Goal: Task Accomplishment & Management: Manage account settings

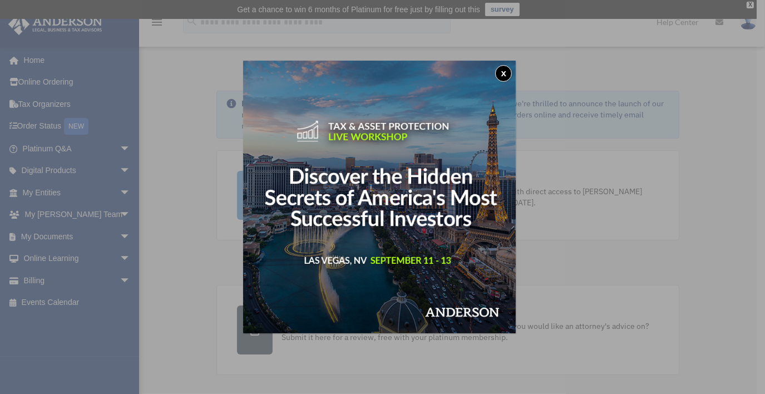
click at [507, 76] on button "x" at bounding box center [503, 73] width 17 height 17
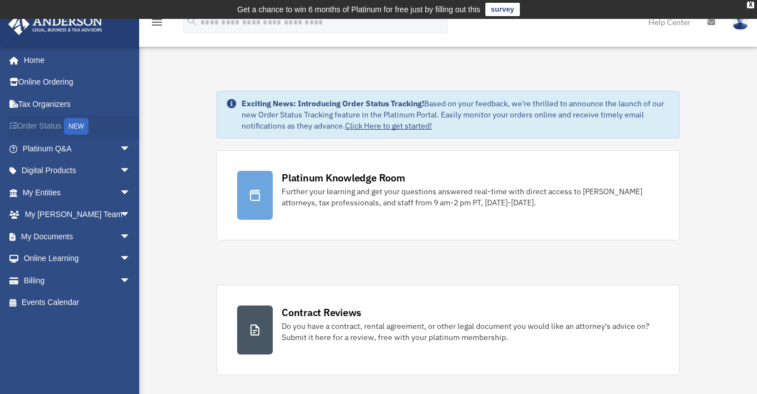
click at [56, 128] on link "Order Status NEW" at bounding box center [78, 126] width 140 height 23
click at [41, 283] on link "Billing arrow_drop_down" at bounding box center [78, 280] width 140 height 22
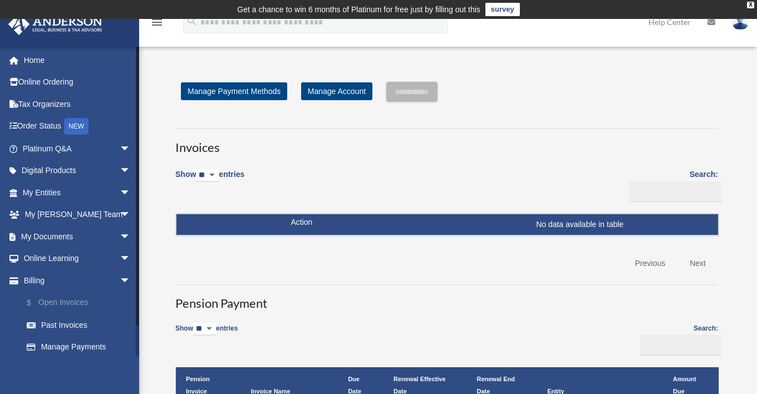
click at [75, 304] on link "$ Open Invoices" at bounding box center [82, 303] width 132 height 23
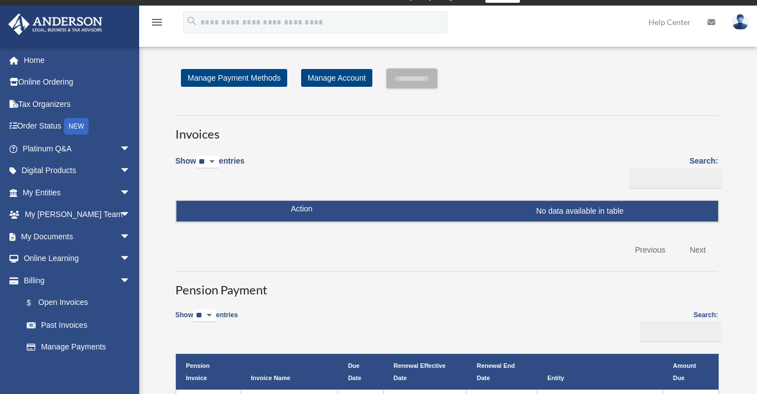
scroll to position [17, 0]
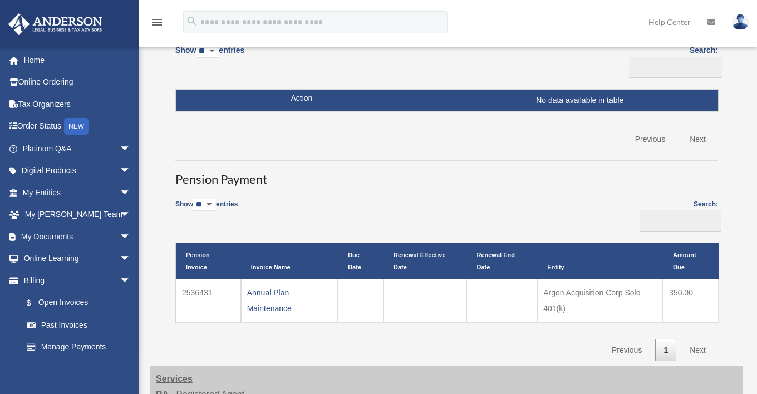
scroll to position [124, 0]
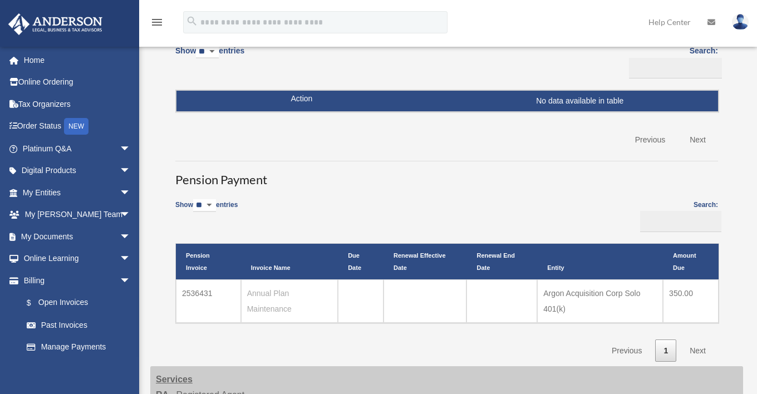
click at [276, 306] on link "Annual Plan Maintenance" at bounding box center [269, 301] width 45 height 24
drag, startPoint x: 214, startPoint y: 291, endPoint x: 177, endPoint y: 298, distance: 37.4
click at [177, 298] on td "2536431" at bounding box center [208, 300] width 65 height 43
copy td "2536431"
click at [274, 291] on link "Annual Plan Maintenance" at bounding box center [269, 301] width 45 height 24
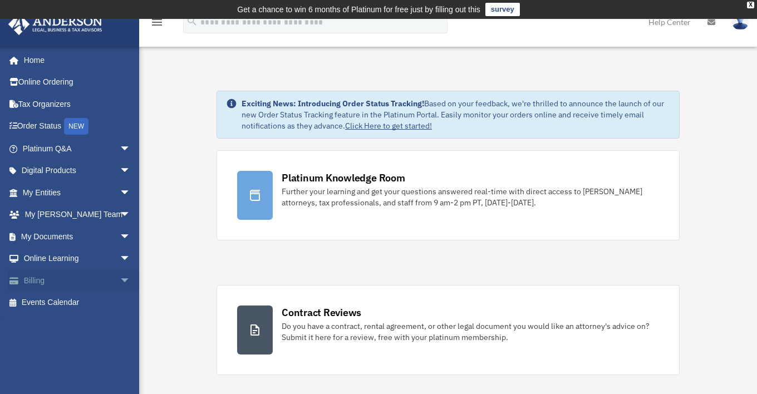
click at [120, 278] on span "arrow_drop_down" at bounding box center [131, 280] width 22 height 23
click at [63, 302] on link "$ Open Invoices" at bounding box center [82, 303] width 132 height 23
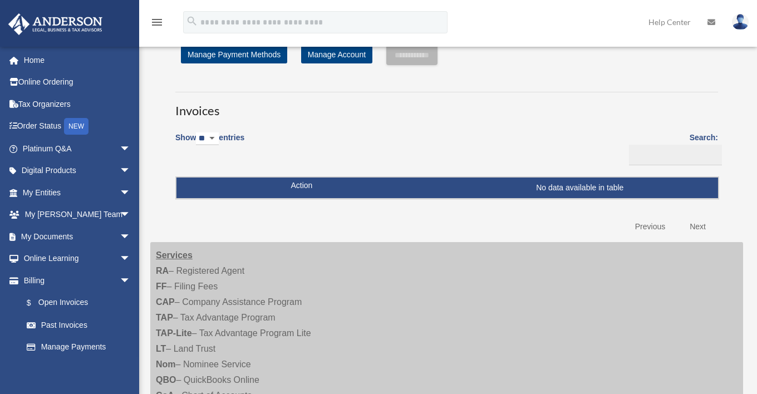
scroll to position [36, 0]
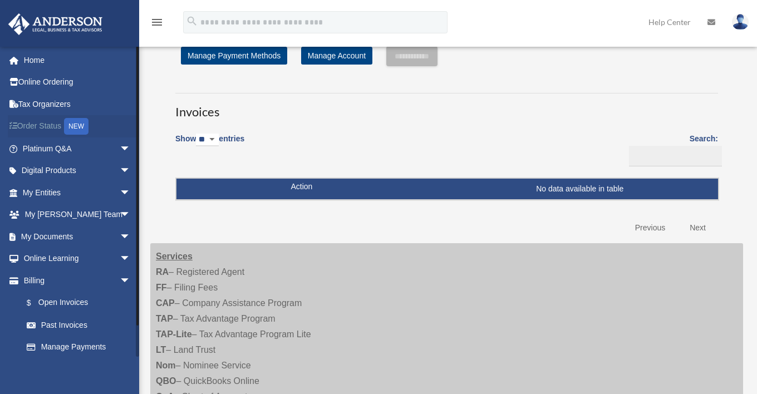
click at [86, 125] on div "NEW" at bounding box center [76, 126] width 24 height 17
click at [38, 62] on link "Home" at bounding box center [78, 60] width 140 height 22
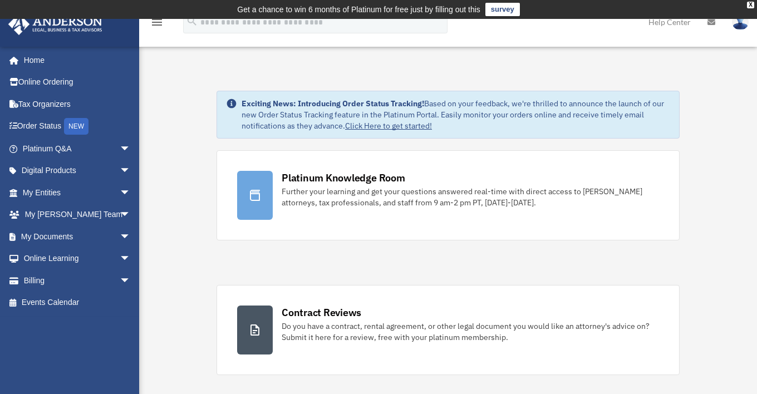
click at [739, 26] on img at bounding box center [740, 22] width 17 height 16
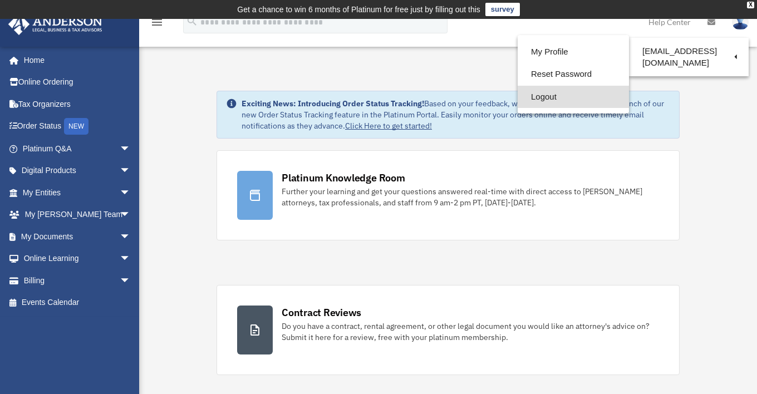
click at [546, 95] on link "Logout" at bounding box center [573, 97] width 111 height 23
